Goal: Information Seeking & Learning: Learn about a topic

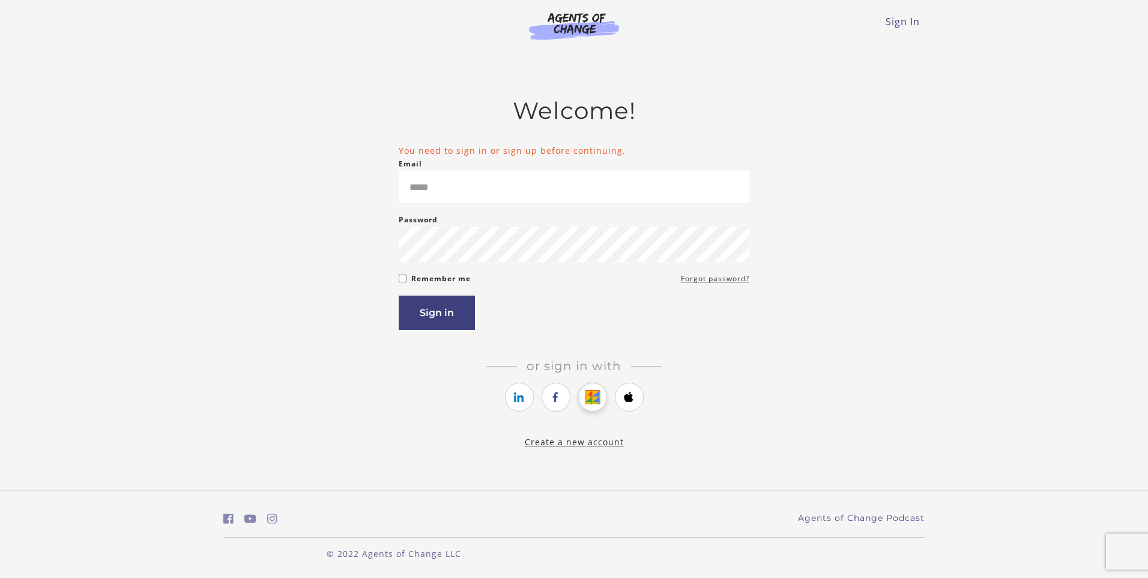
click at [589, 403] on icon "https://courses.thinkific.com/users/auth/google?ss%5Breferral%5D=&ss%5Buser_ret…" at bounding box center [592, 397] width 15 height 14
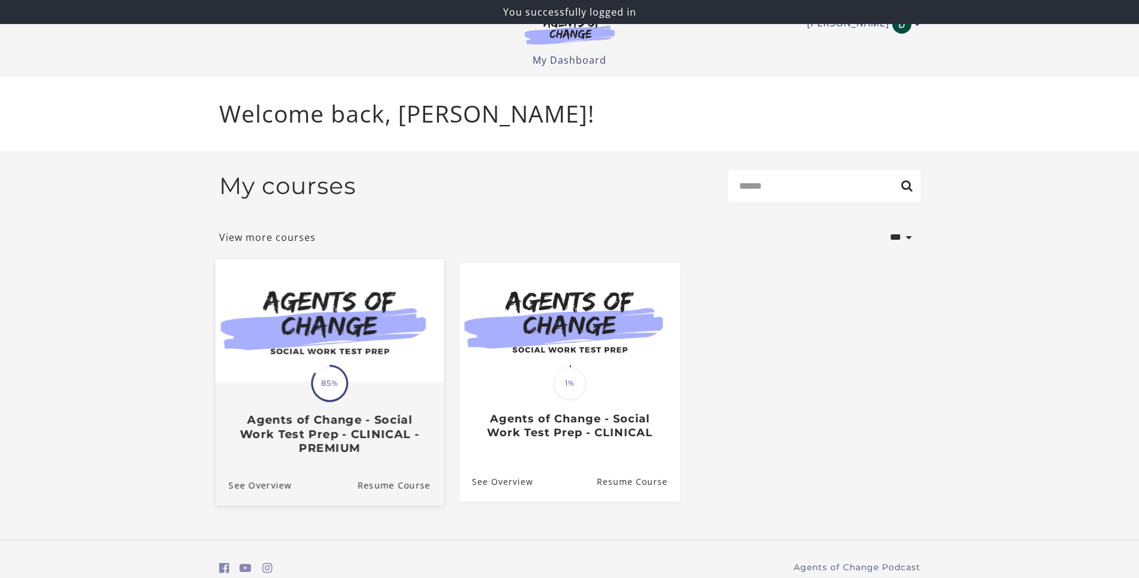
click at [419, 333] on img at bounding box center [329, 320] width 228 height 123
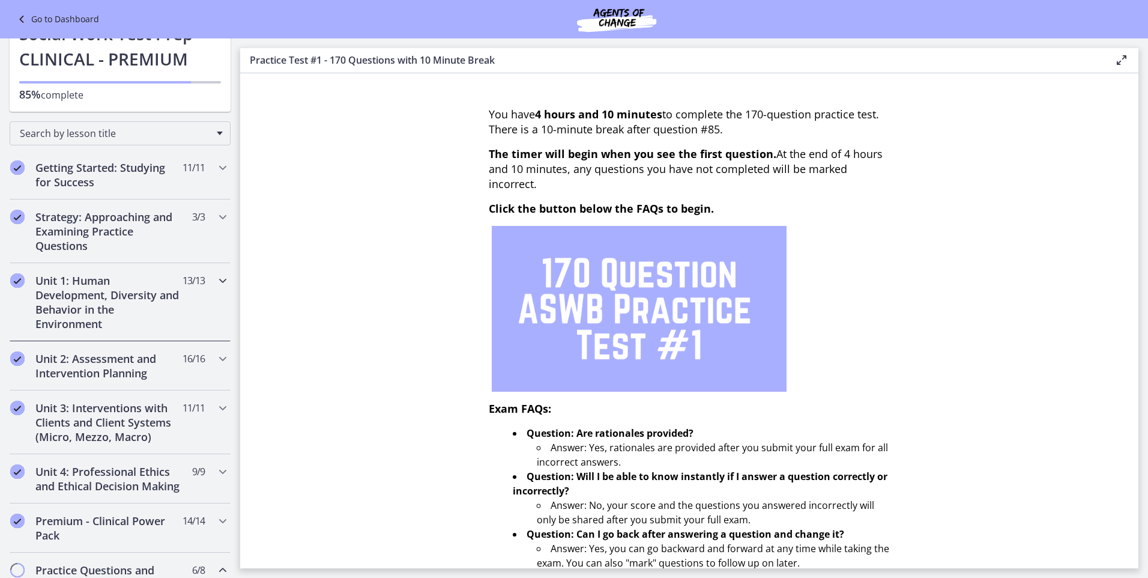
scroll to position [61, 0]
click at [150, 361] on h2 "Unit 2: Assessment and Intervention Planning" at bounding box center [108, 366] width 147 height 29
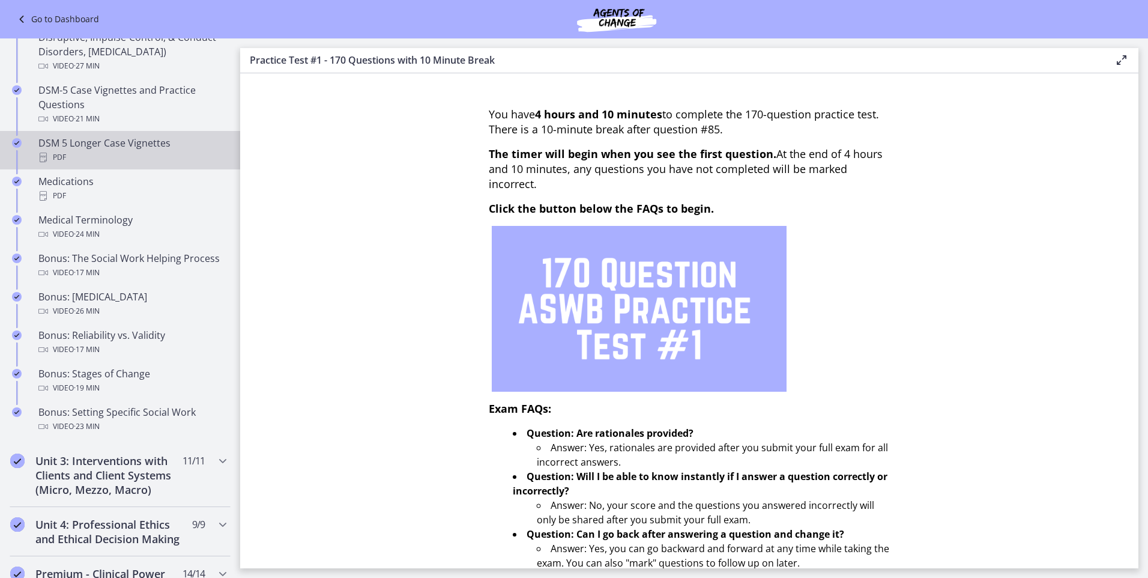
scroll to position [780, 0]
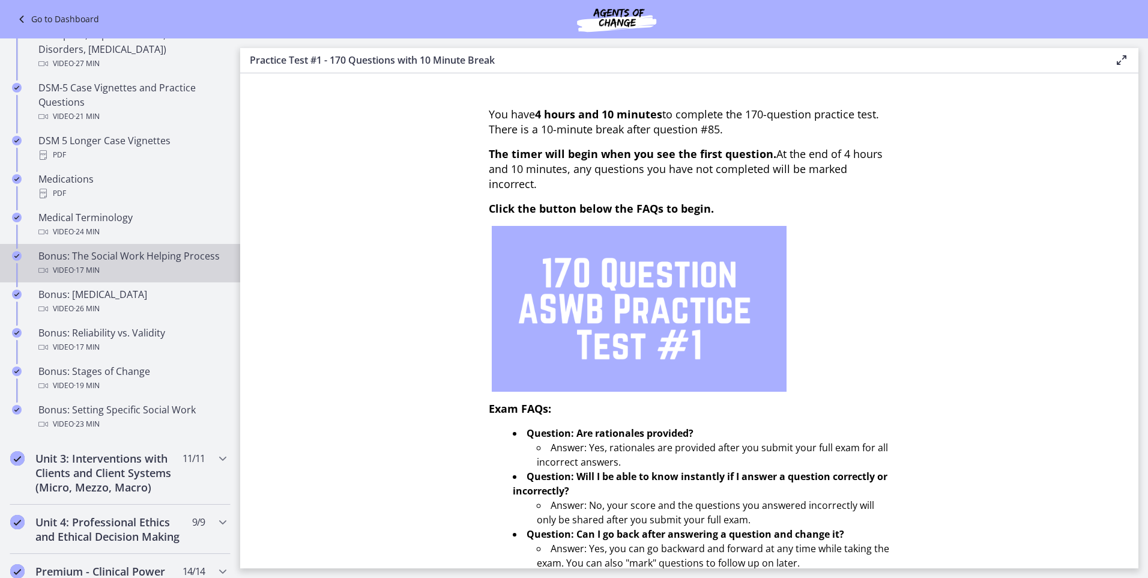
click at [156, 258] on div "Bonus: The Social Work Helping Process Video · 17 min" at bounding box center [131, 263] width 187 height 29
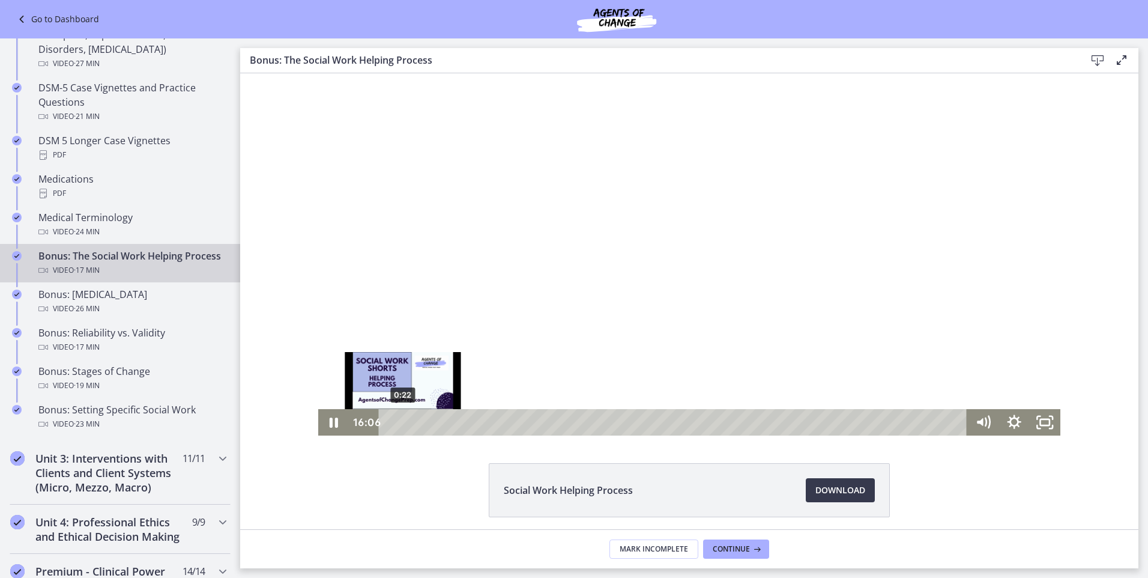
click at [398, 423] on div "0:22" at bounding box center [675, 422] width 570 height 26
click at [1038, 416] on icon "Fullscreen" at bounding box center [1045, 422] width 31 height 26
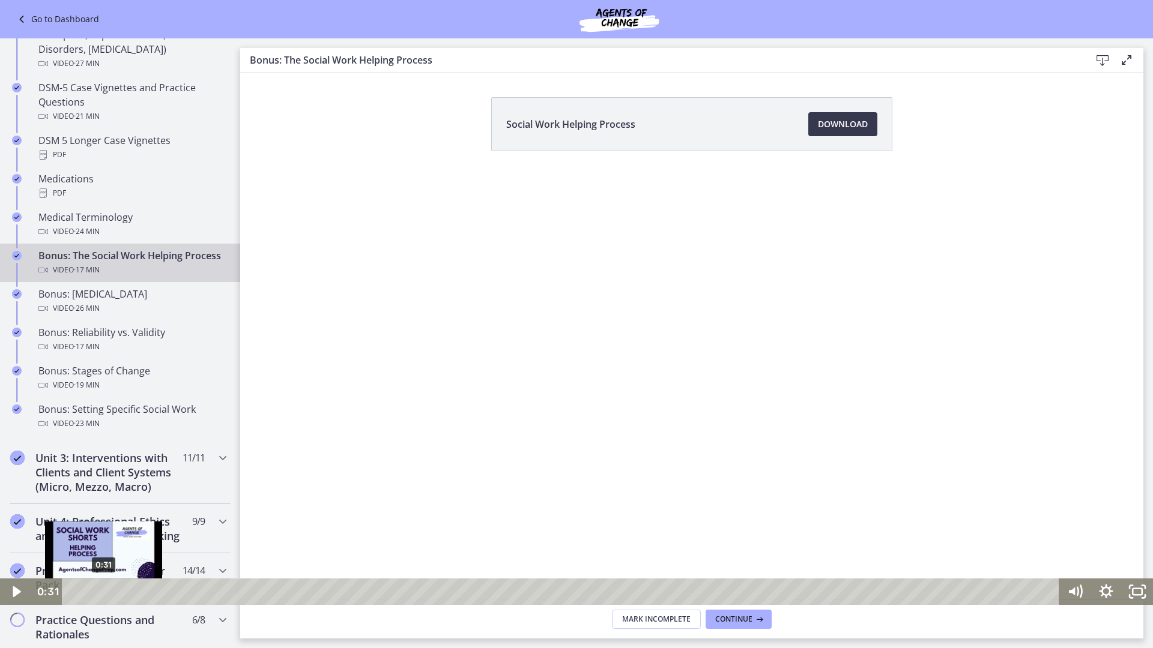
click at [103, 577] on div "0:31" at bounding box center [562, 592] width 978 height 26
drag, startPoint x: 21, startPoint y: 593, endPoint x: 28, endPoint y: 594, distance: 6.6
click at [21, 577] on icon "Play Video" at bounding box center [16, 592] width 31 height 26
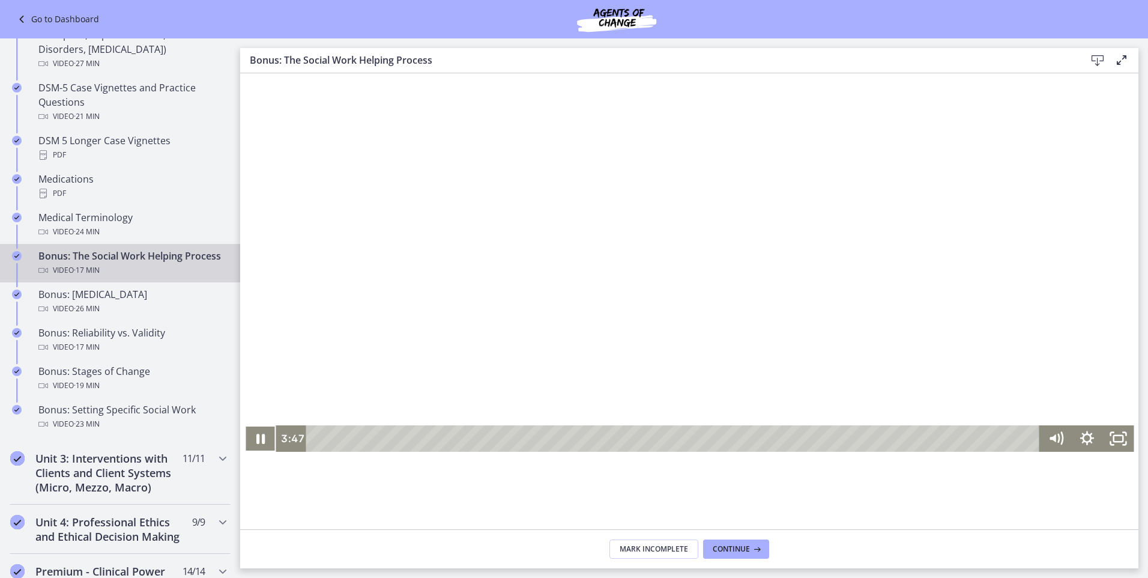
scroll to position [120, 0]
drag, startPoint x: 1120, startPoint y: 432, endPoint x: 1362, endPoint y: 430, distance: 242.6
click at [1120, 432] on icon "Fullscreen" at bounding box center [1117, 438] width 31 height 26
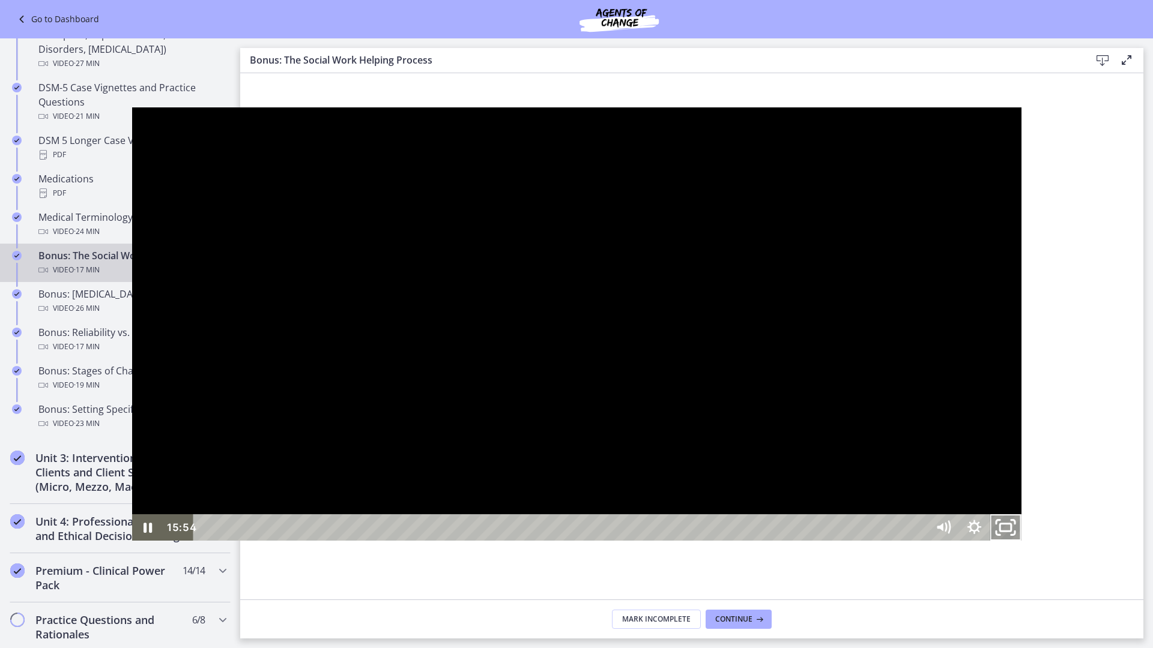
click at [1000, 524] on icon "Unfullscreen" at bounding box center [998, 523] width 4 height 4
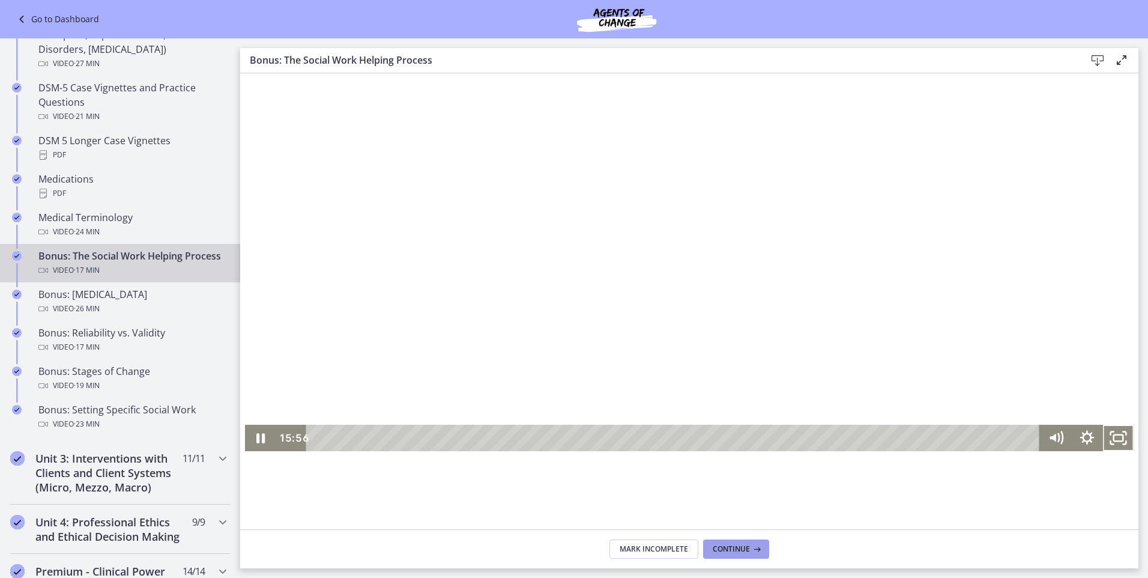
click at [715, 545] on span "Continue" at bounding box center [731, 549] width 37 height 10
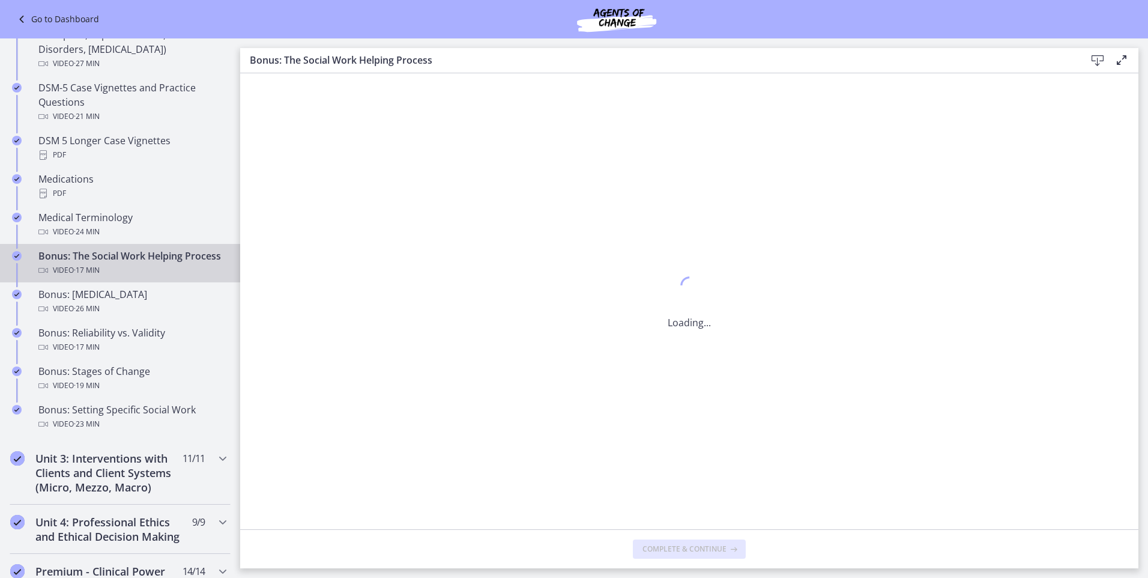
scroll to position [0, 0]
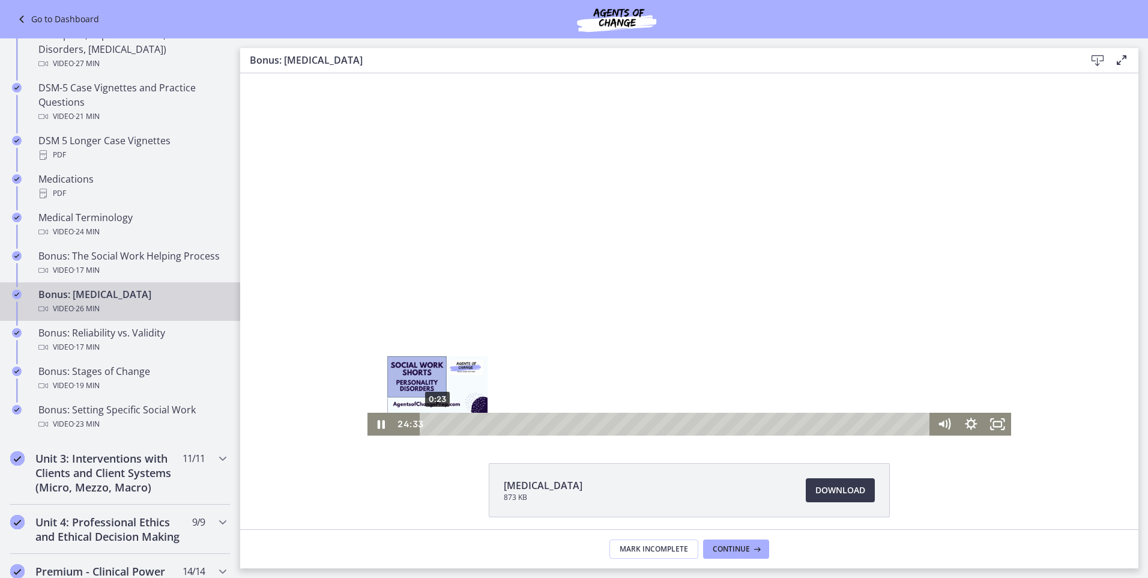
click at [433, 425] on div "0:23" at bounding box center [677, 424] width 494 height 23
click at [993, 429] on icon "Fullscreen" at bounding box center [997, 424] width 27 height 23
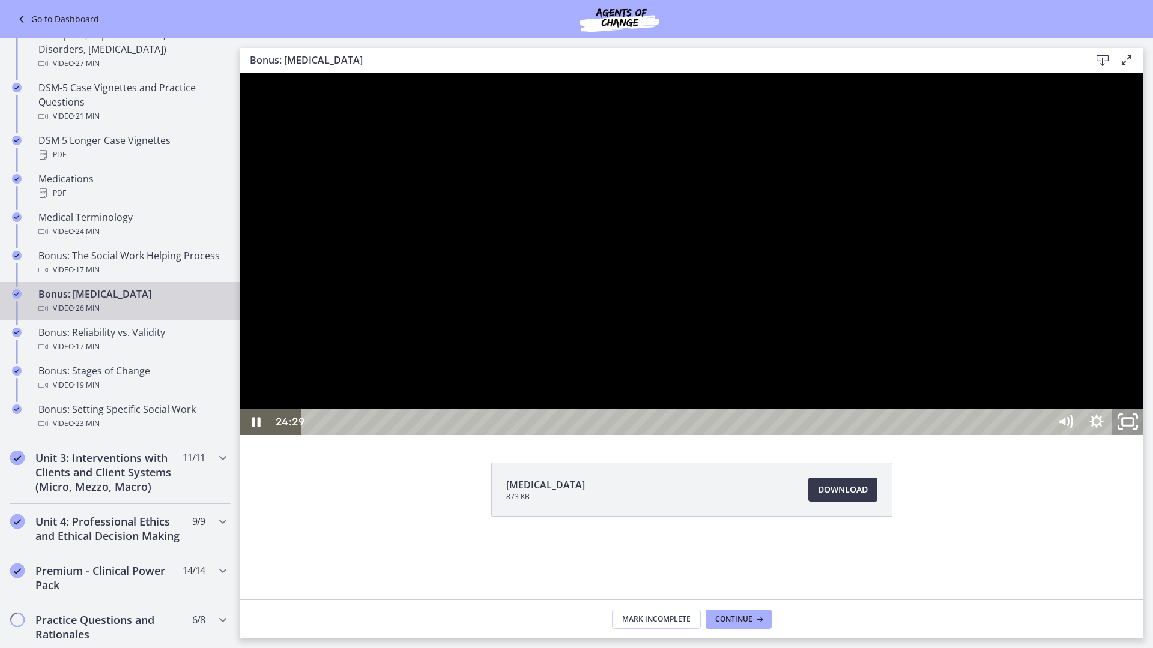
click at [1146, 438] on icon "Unfullscreen" at bounding box center [1127, 423] width 37 height 32
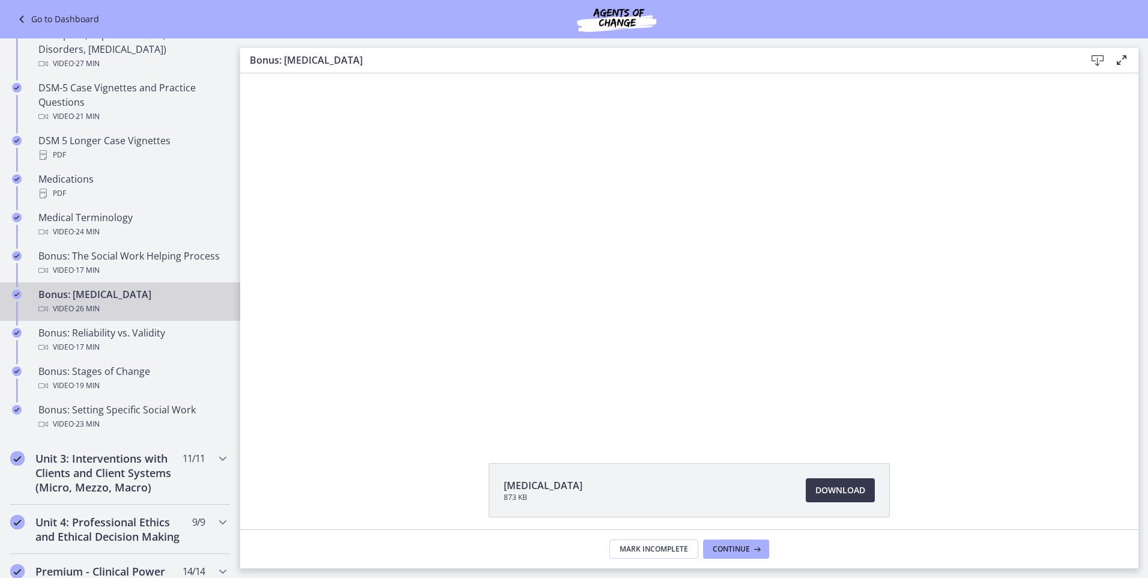
click at [754, 537] on footer "Mark Incomplete Continue" at bounding box center [689, 548] width 898 height 39
click at [747, 540] on footer "Mark Incomplete Continue" at bounding box center [689, 548] width 898 height 39
click at [738, 540] on button "Continue" at bounding box center [736, 548] width 66 height 19
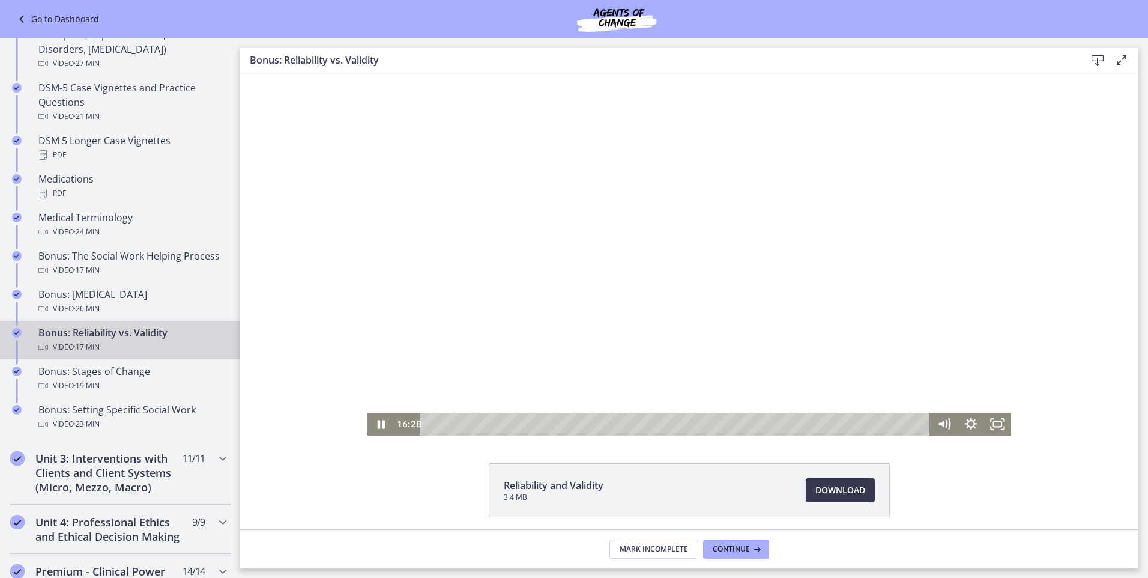
click at [430, 426] on div "Playbar" at bounding box center [677, 424] width 494 height 23
click at [429, 423] on div "Playbar" at bounding box center [431, 424] width 8 height 8
click at [432, 421] on div "0:14" at bounding box center [677, 424] width 494 height 23
click at [378, 419] on icon "Pause" at bounding box center [380, 424] width 27 height 23
click at [370, 425] on icon "Play Video" at bounding box center [382, 424] width 27 height 23
